Goal: Task Accomplishment & Management: Use online tool/utility

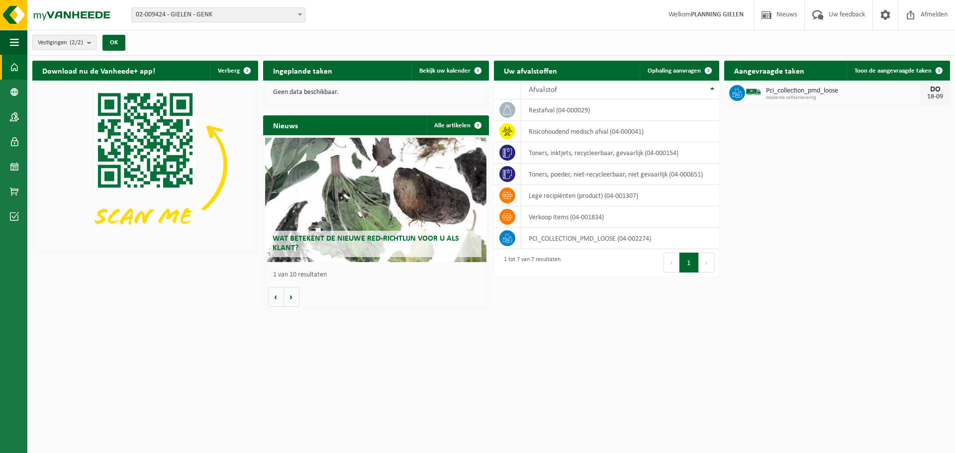
click at [291, 18] on span "02-009424 - GIELEN - GENK" at bounding box center [218, 15] width 173 height 14
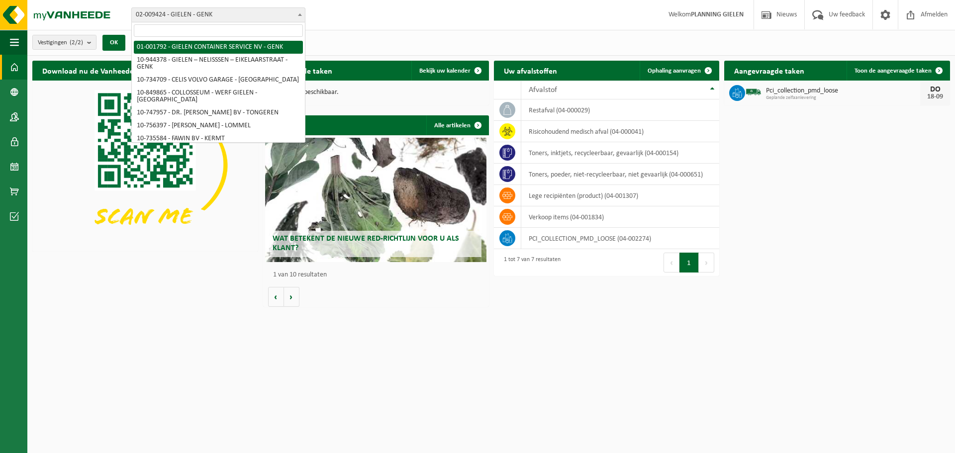
select select "133"
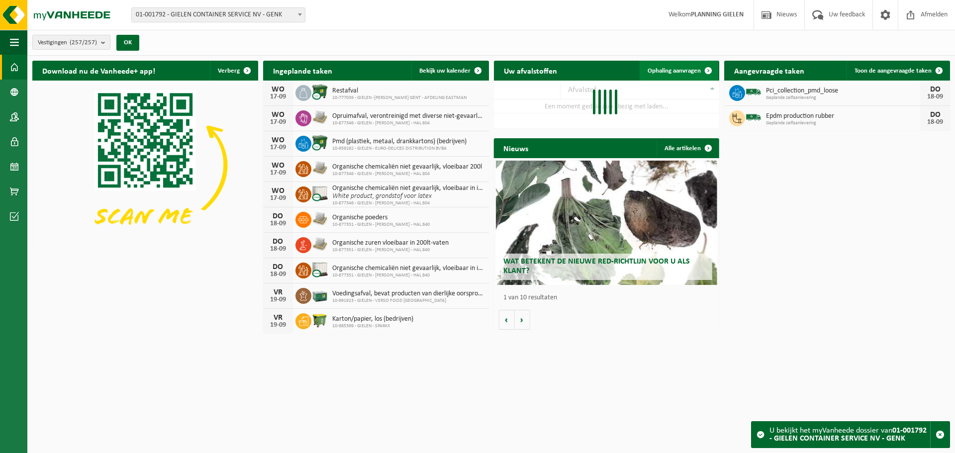
click at [662, 69] on span "Ophaling aanvragen" at bounding box center [674, 71] width 53 height 6
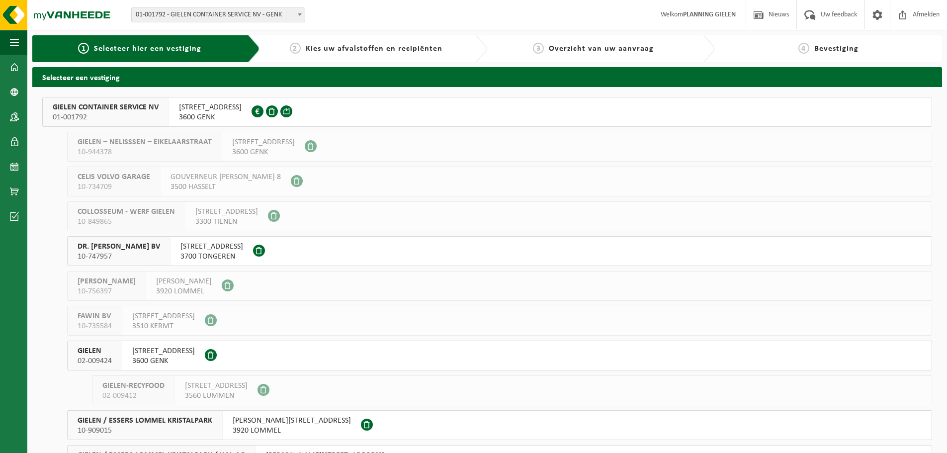
click at [69, 115] on span "01-001792" at bounding box center [106, 117] width 106 height 10
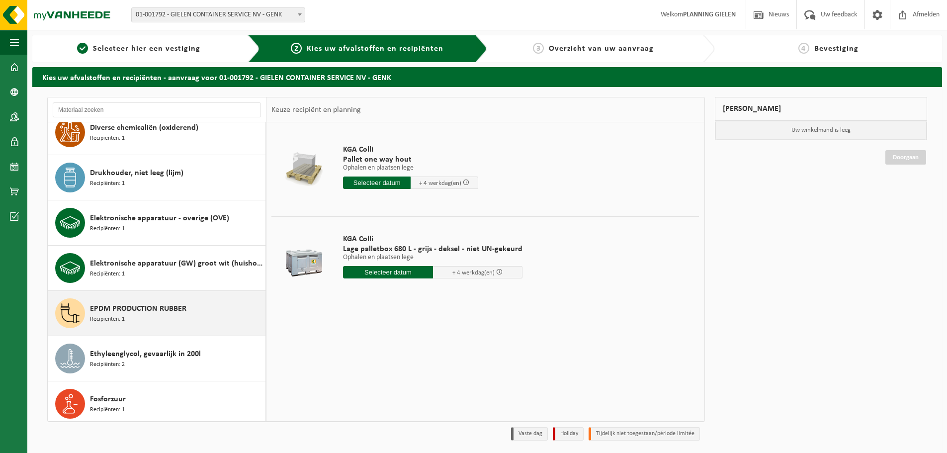
click at [154, 304] on span "EPDM PRODUCTION RUBBER" at bounding box center [138, 309] width 96 height 12
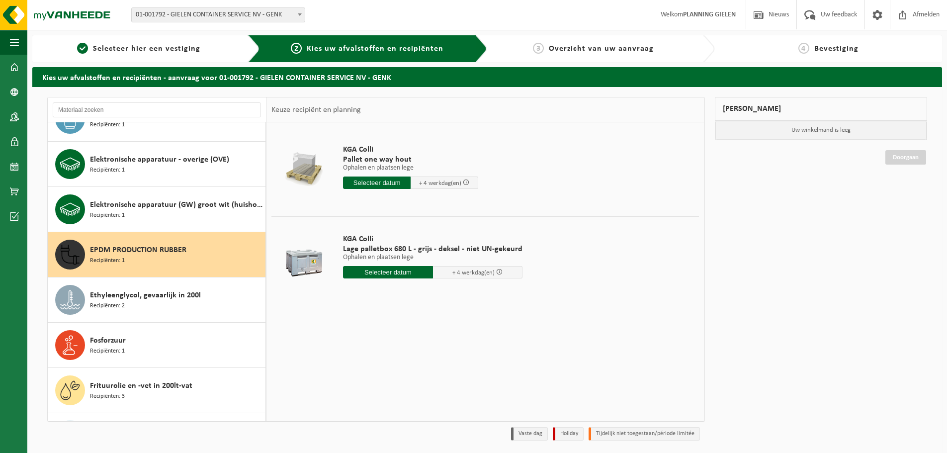
scroll to position [862, 0]
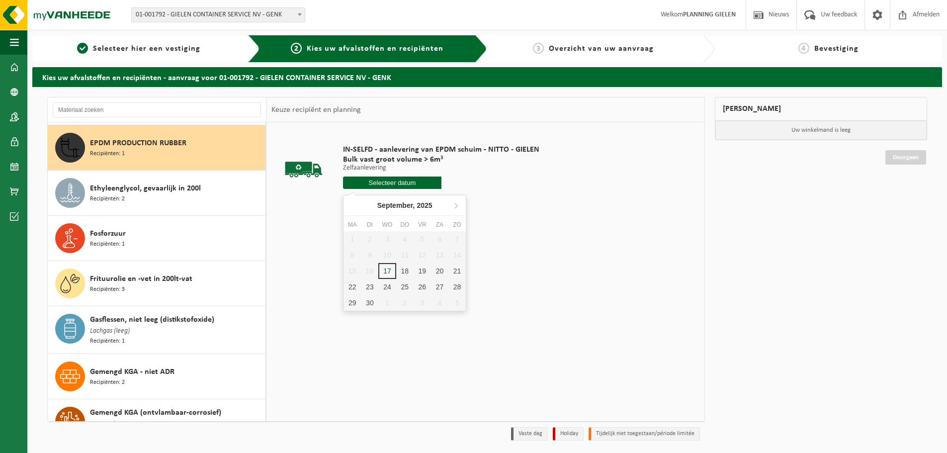
click at [393, 181] on input "text" at bounding box center [392, 183] width 98 height 12
click at [404, 270] on div "18" at bounding box center [404, 271] width 17 height 16
type input "Van 2025-09-18"
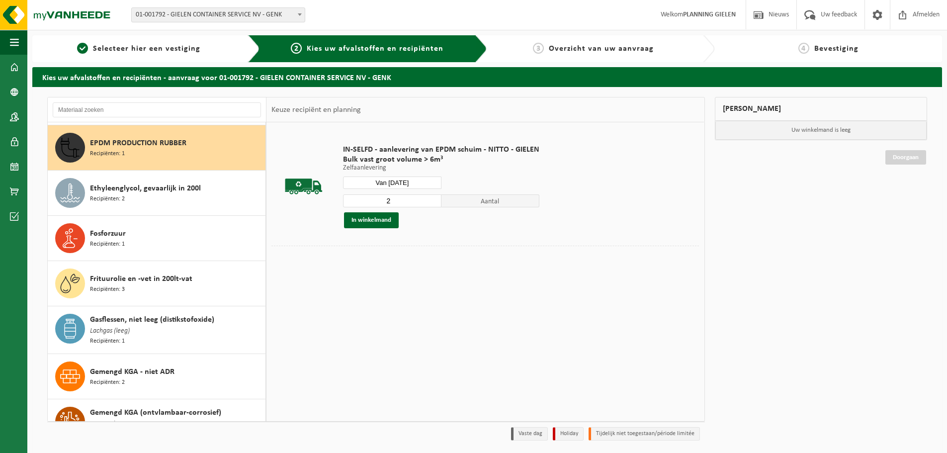
click at [431, 197] on input "2" at bounding box center [392, 200] width 98 height 13
click at [431, 197] on input "3" at bounding box center [392, 200] width 98 height 13
type input "2"
click at [431, 202] on input "2" at bounding box center [392, 200] width 98 height 13
click at [377, 221] on button "In winkelmand" at bounding box center [371, 220] width 55 height 16
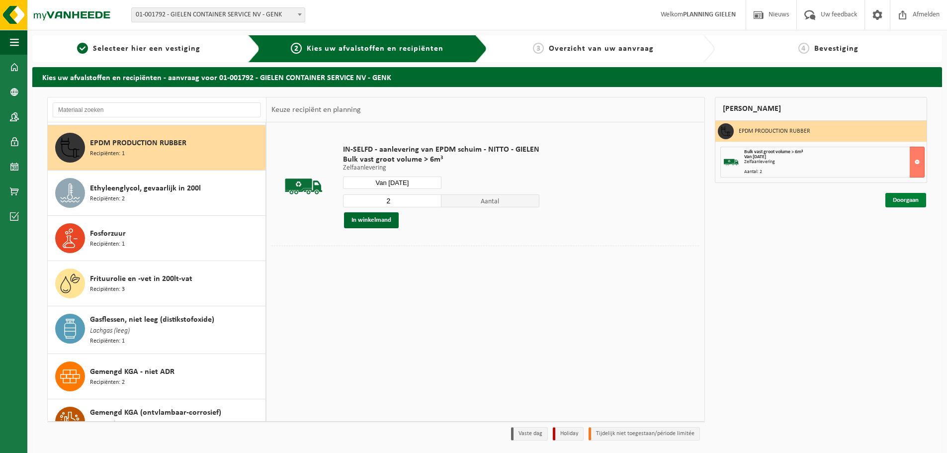
click at [907, 203] on link "Doorgaan" at bounding box center [906, 200] width 41 height 14
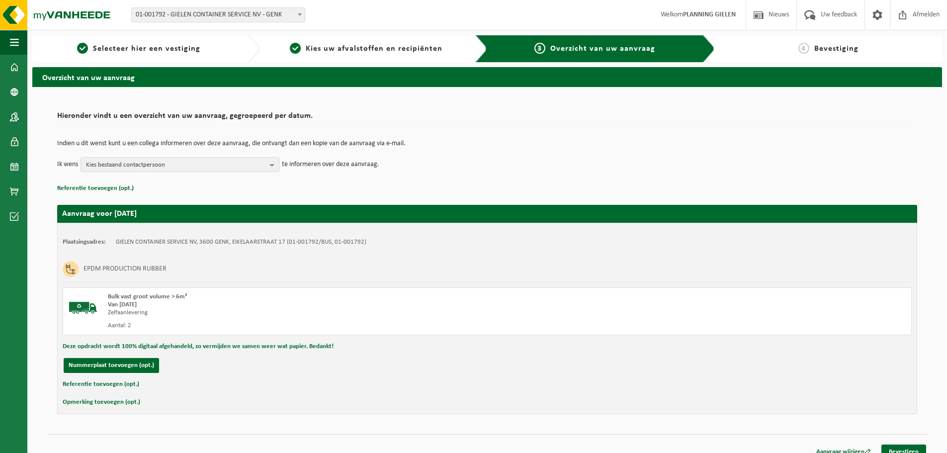
scroll to position [11, 0]
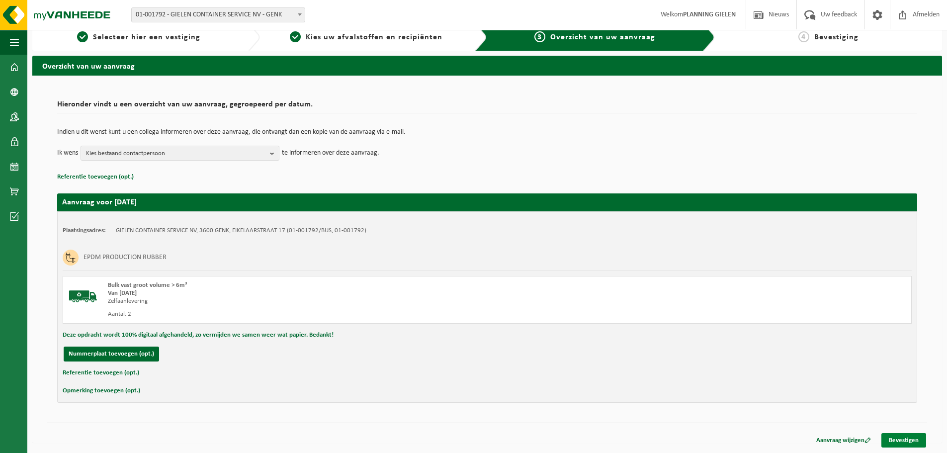
click at [910, 435] on link "Bevestigen" at bounding box center [904, 440] width 45 height 14
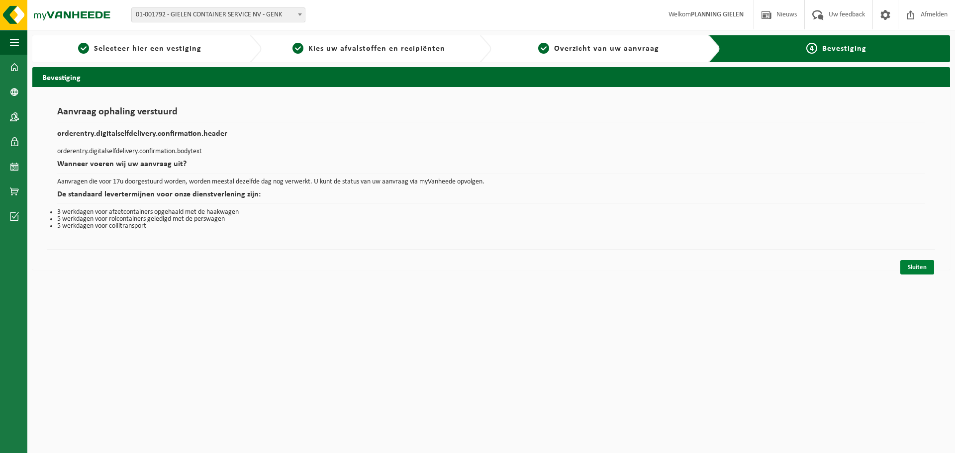
click at [915, 269] on link "Sluiten" at bounding box center [917, 267] width 34 height 14
